Goal: Communication & Community: Answer question/provide support

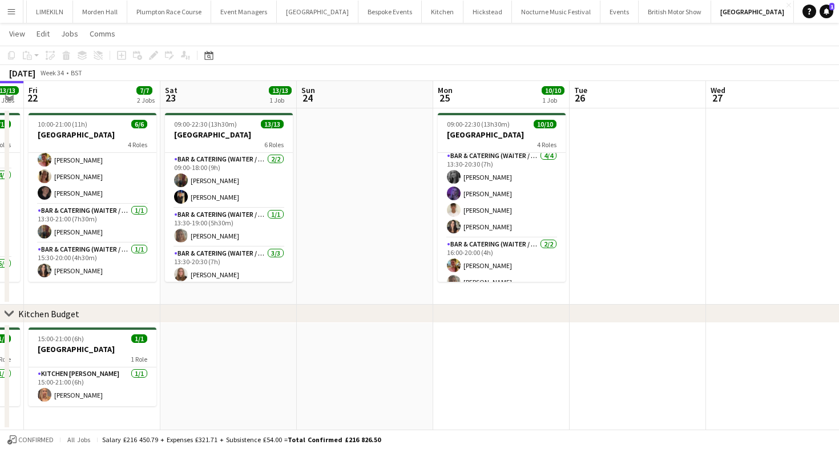
scroll to position [61, 0]
click at [47, 11] on button "LIMEKILN Close" at bounding box center [50, 12] width 46 height 22
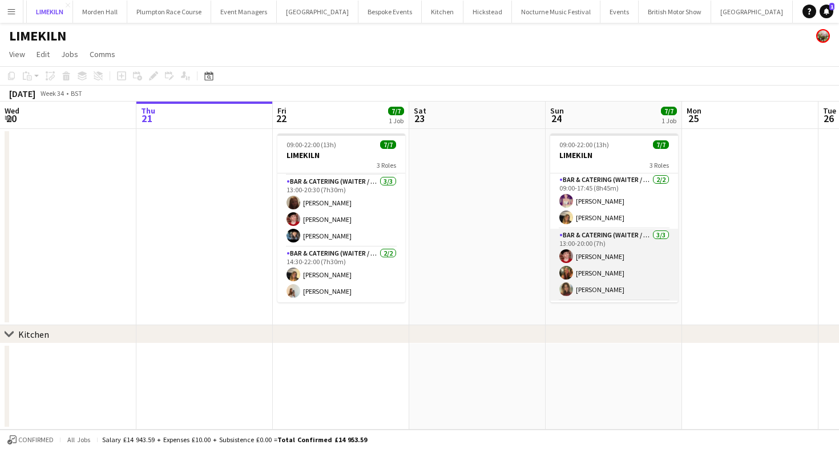
scroll to position [54, 0]
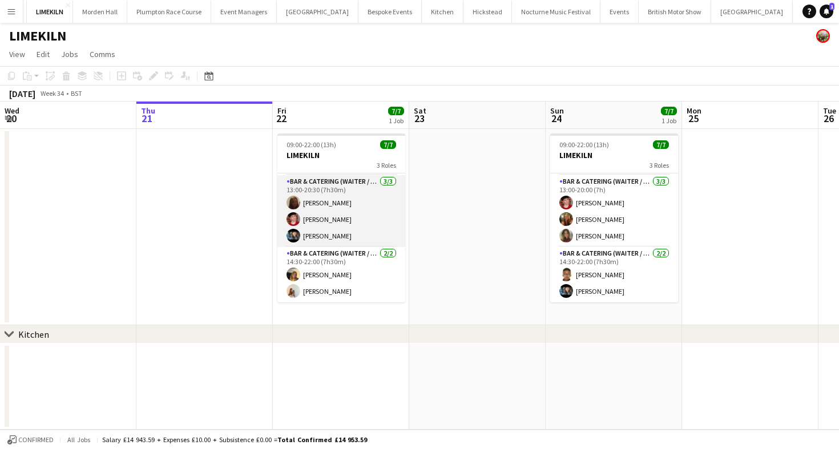
click at [354, 206] on app-card-role "Bar & Catering (Waiter / waitress) [DATE] 13:00-20:30 (7h30m) Maddie Leader [PE…" at bounding box center [342, 211] width 128 height 72
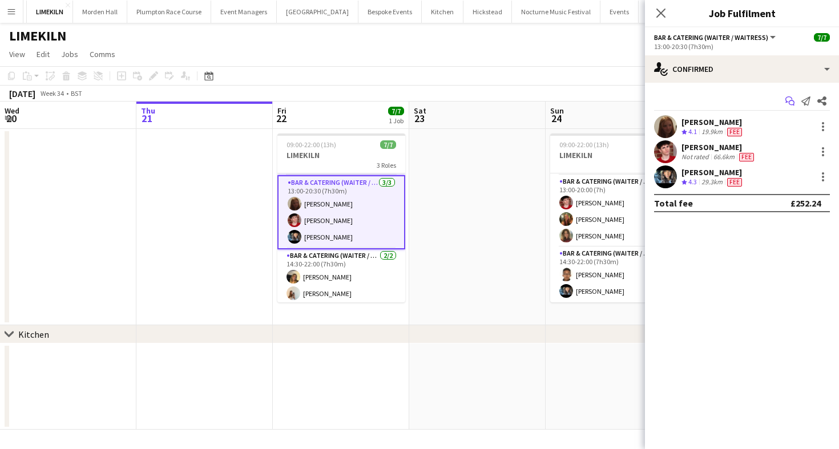
click at [796, 98] on app-icon "Start chat" at bounding box center [790, 101] width 16 height 16
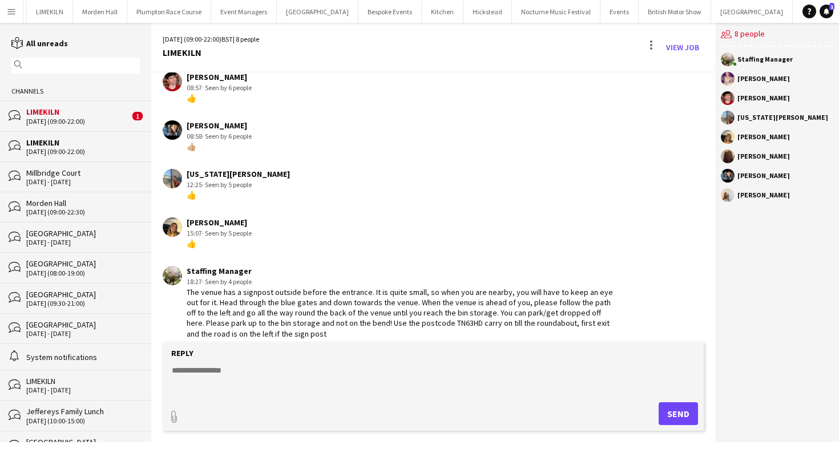
scroll to position [159, 0]
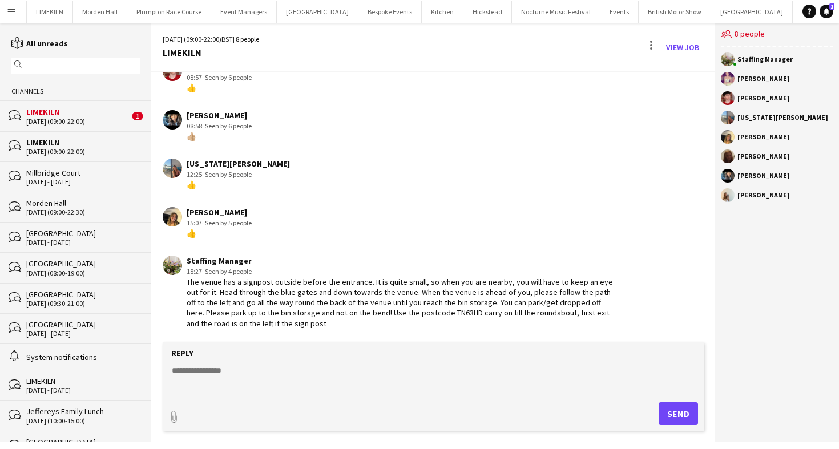
click at [81, 122] on div "[DATE] (09:00-22:00)" at bounding box center [77, 122] width 103 height 8
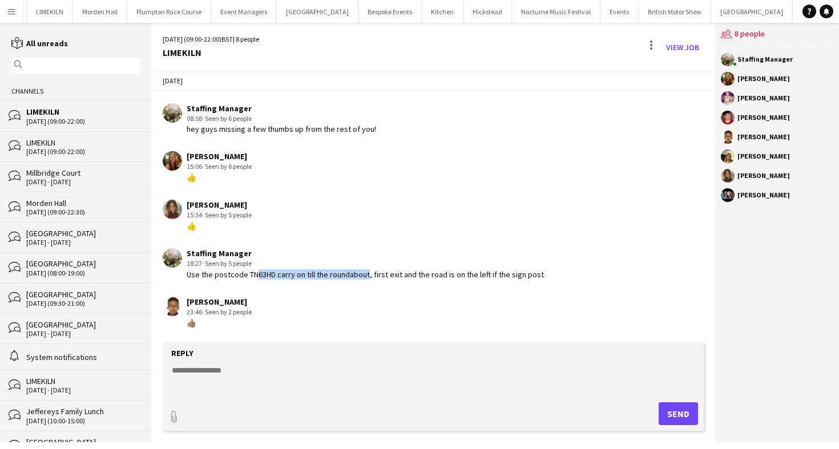
drag, startPoint x: 248, startPoint y: 278, endPoint x: 361, endPoint y: 272, distance: 112.6
click at [361, 272] on div "Use the postcode TN63HD carry on till the roundabout, first exit and the road i…" at bounding box center [366, 275] width 358 height 10
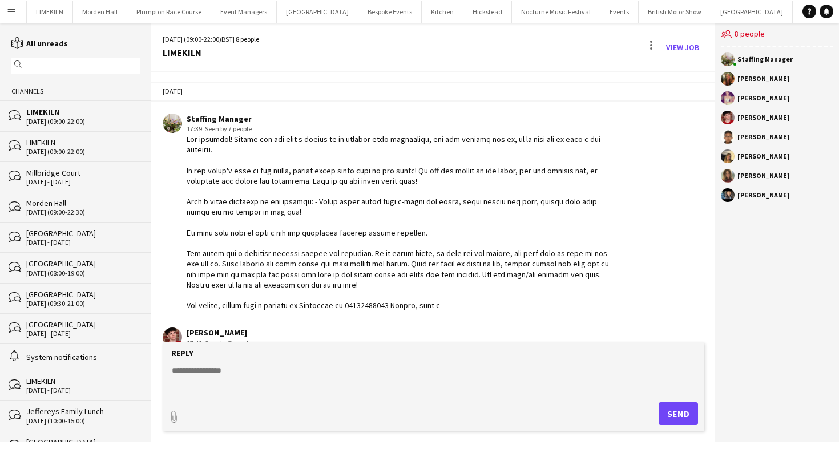
click at [53, 142] on div "LIMEKILN" at bounding box center [83, 143] width 114 height 10
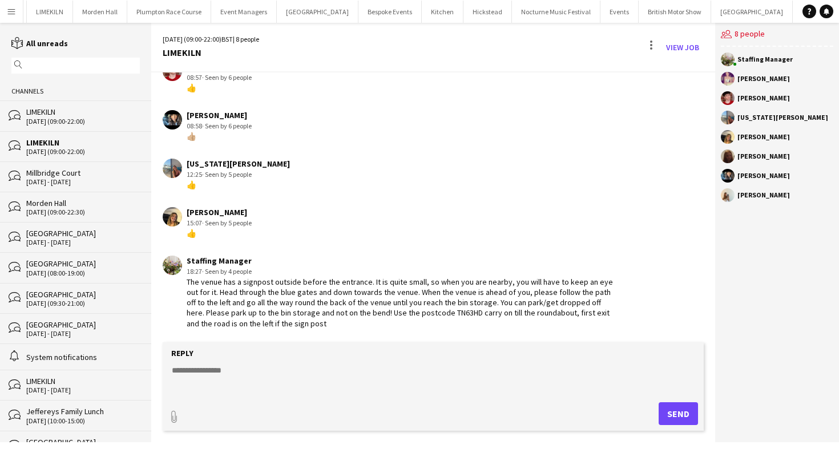
click at [62, 115] on div "LIMEKILN" at bounding box center [83, 112] width 114 height 10
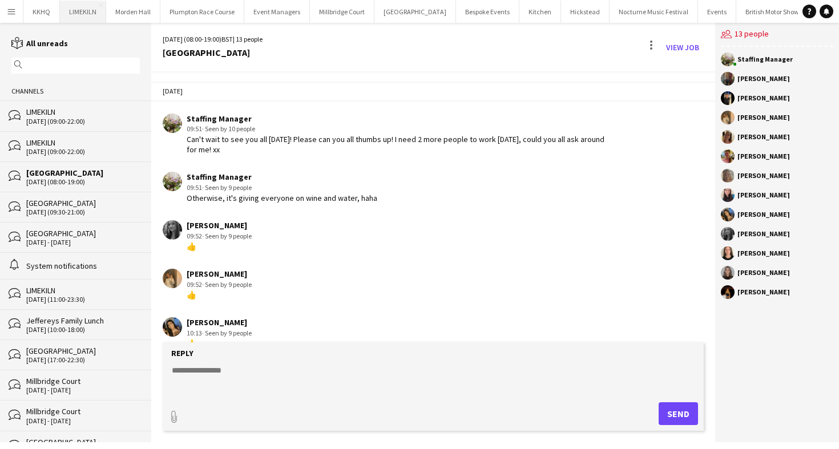
scroll to position [251, 0]
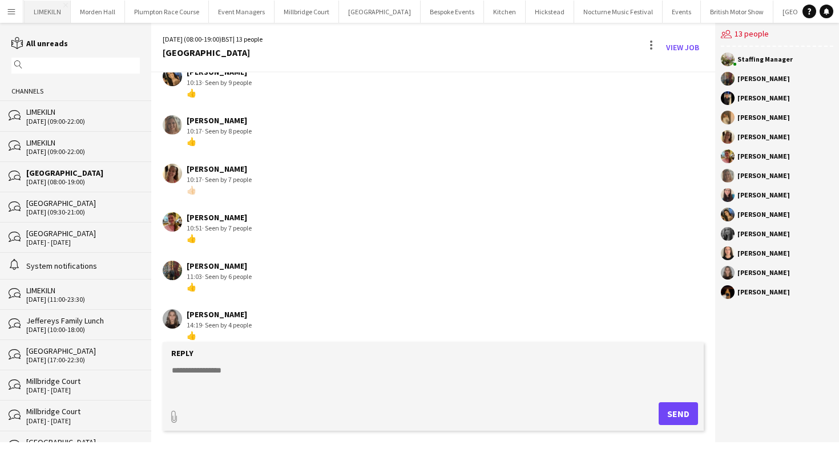
click at [34, 15] on button "LIMEKILN Close" at bounding box center [48, 12] width 46 height 22
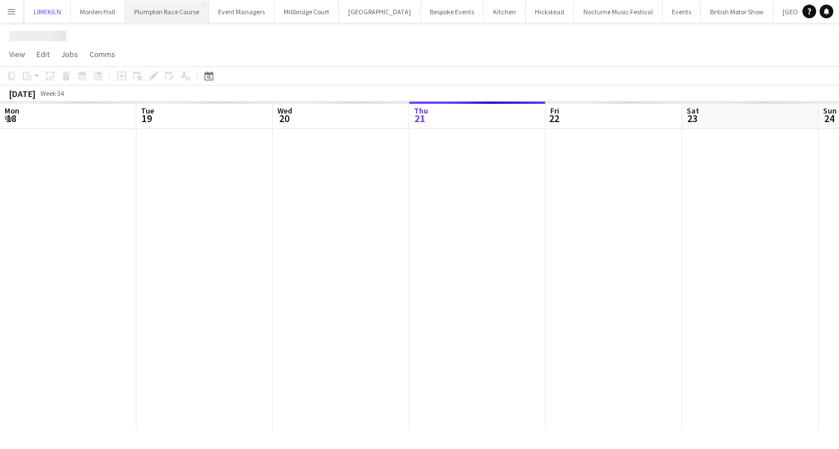
scroll to position [0, 273]
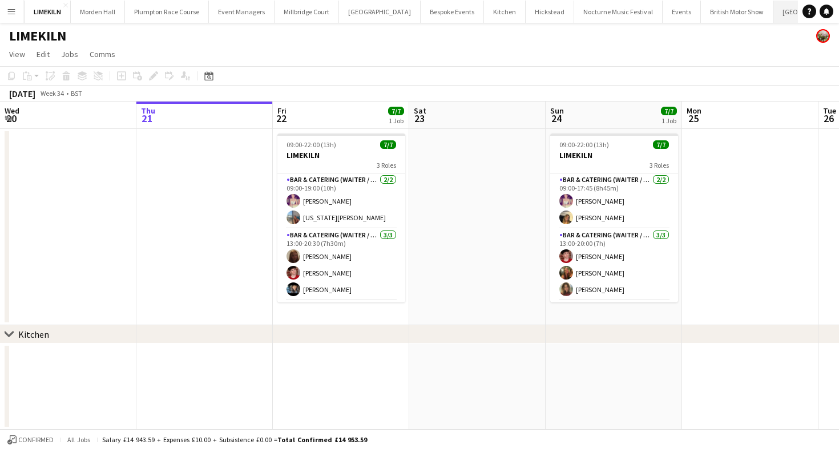
click at [780, 19] on button "[GEOGRAPHIC_DATA] Close" at bounding box center [815, 12] width 82 height 22
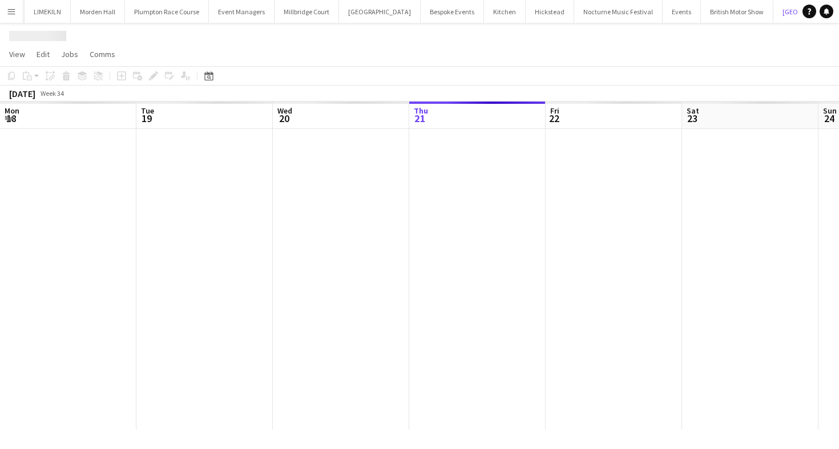
scroll to position [0, 273]
